Goal: Navigation & Orientation: Find specific page/section

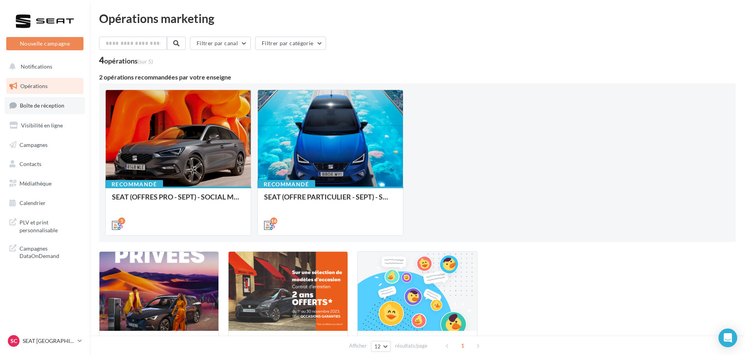
click at [34, 102] on span "Boîte de réception" at bounding box center [42, 105] width 44 height 7
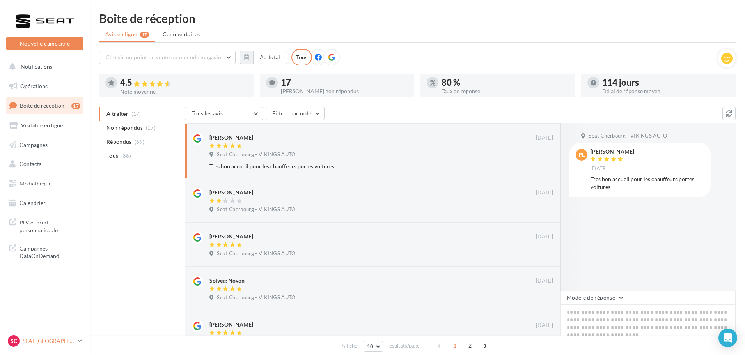
click at [63, 341] on p "SEAT [GEOGRAPHIC_DATA]" at bounding box center [49, 341] width 52 height 8
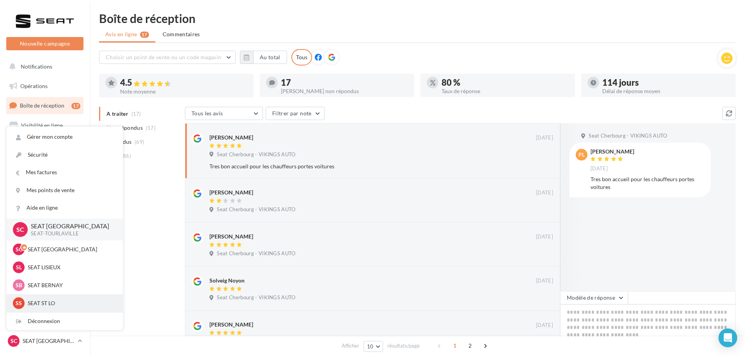
click at [41, 299] on div "SS SEAT ST LO SEAT-[GEOGRAPHIC_DATA]" at bounding box center [65, 304] width 104 height 12
